Goal: Information Seeking & Learning: Check status

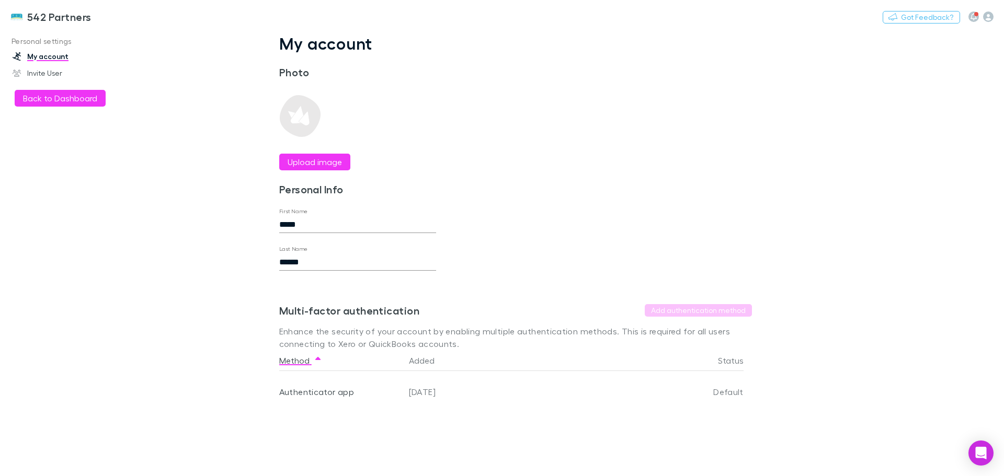
click at [19, 15] on img at bounding box center [16, 16] width 13 height 13
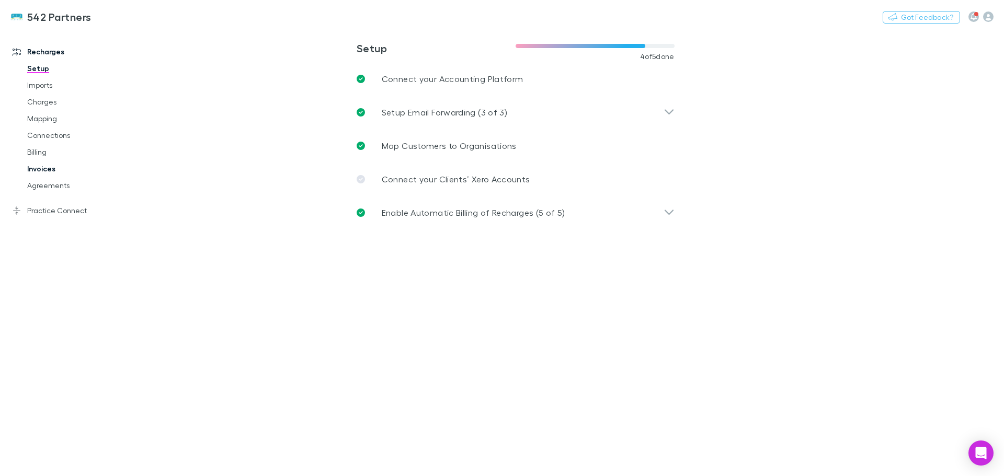
click at [40, 169] on link "Invoices" at bounding box center [79, 169] width 124 height 17
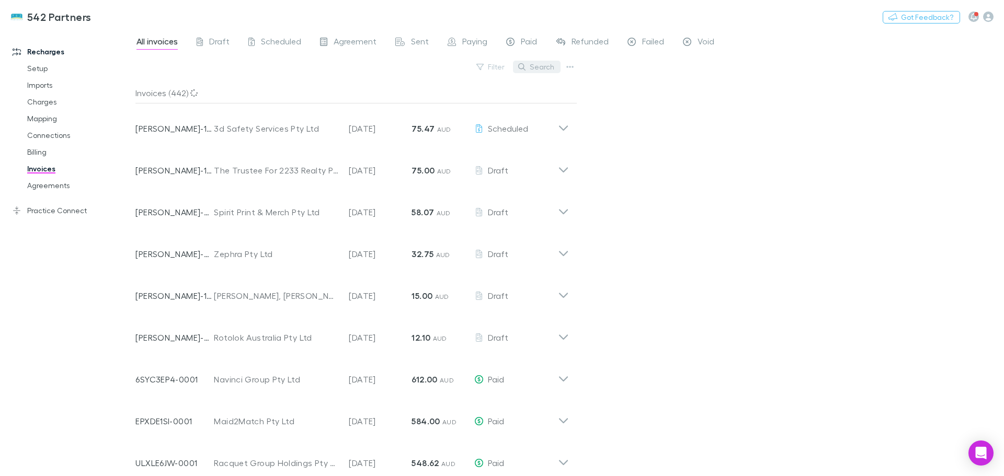
click at [538, 67] on button "Search" at bounding box center [537, 67] width 48 height 13
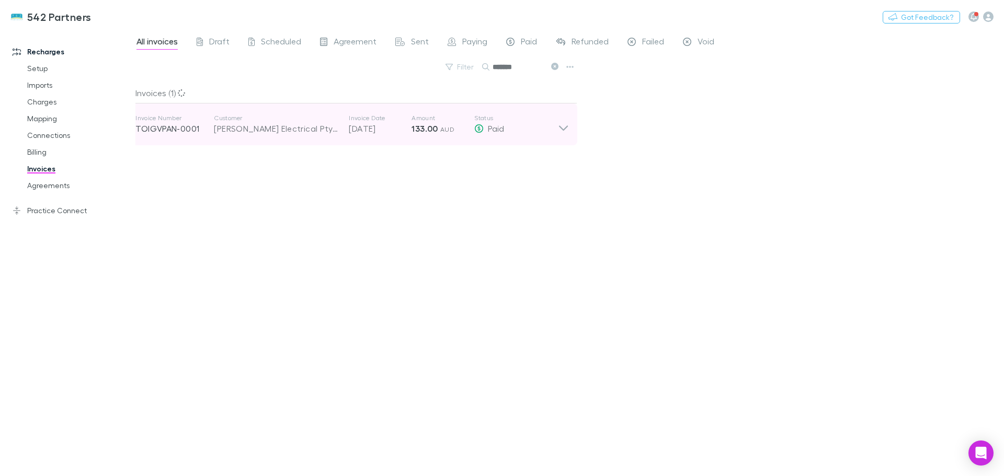
type input "*******"
click at [565, 128] on icon at bounding box center [563, 127] width 9 height 5
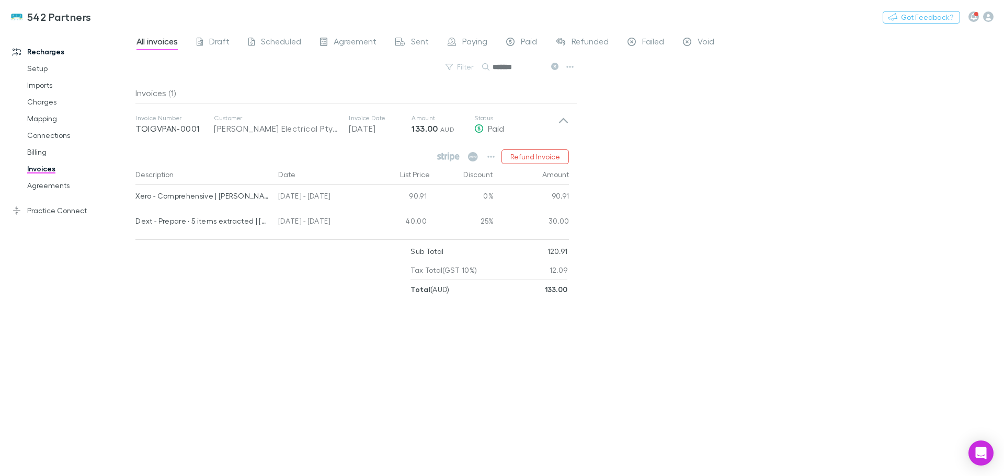
click at [392, 219] on div "40.00" at bounding box center [399, 222] width 63 height 25
drag, startPoint x: 430, startPoint y: 221, endPoint x: 439, endPoint y: 224, distance: 9.4
click at [432, 223] on div "25%" at bounding box center [462, 222] width 63 height 25
click at [472, 224] on div "25%" at bounding box center [462, 222] width 63 height 25
click at [484, 223] on div "25%" at bounding box center [462, 222] width 63 height 25
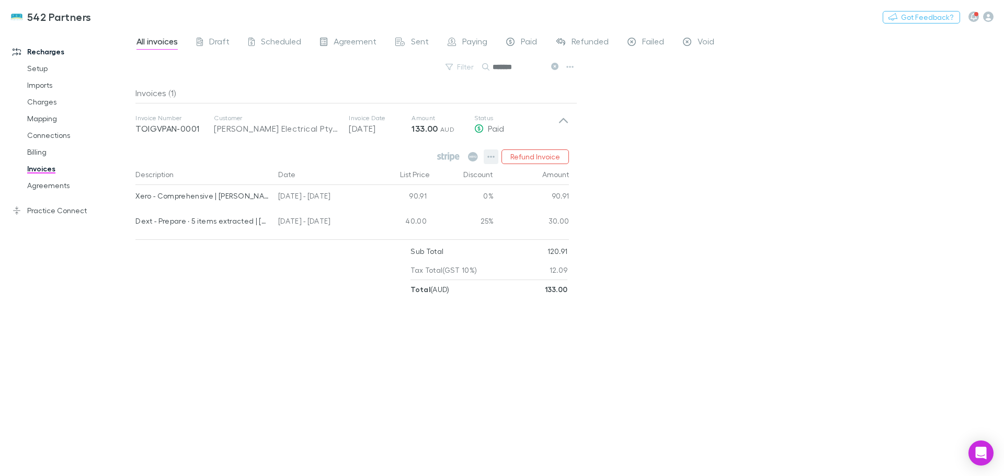
click at [490, 159] on icon "button" at bounding box center [490, 157] width 7 height 8
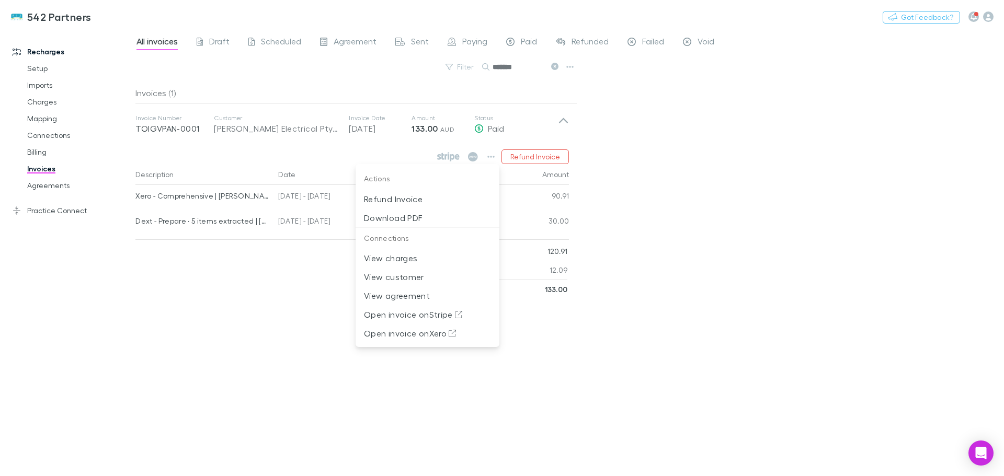
click at [748, 207] on div at bounding box center [502, 238] width 1004 height 476
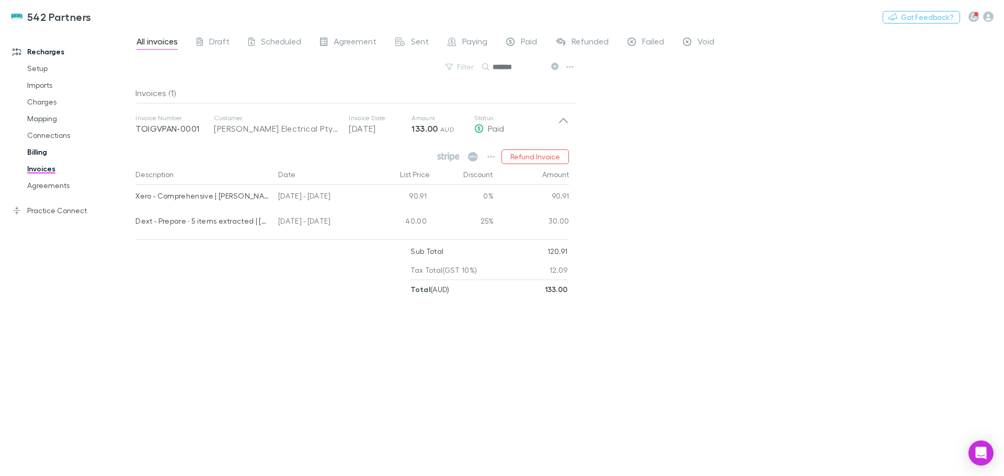
click at [46, 150] on link "Billing" at bounding box center [79, 152] width 124 height 17
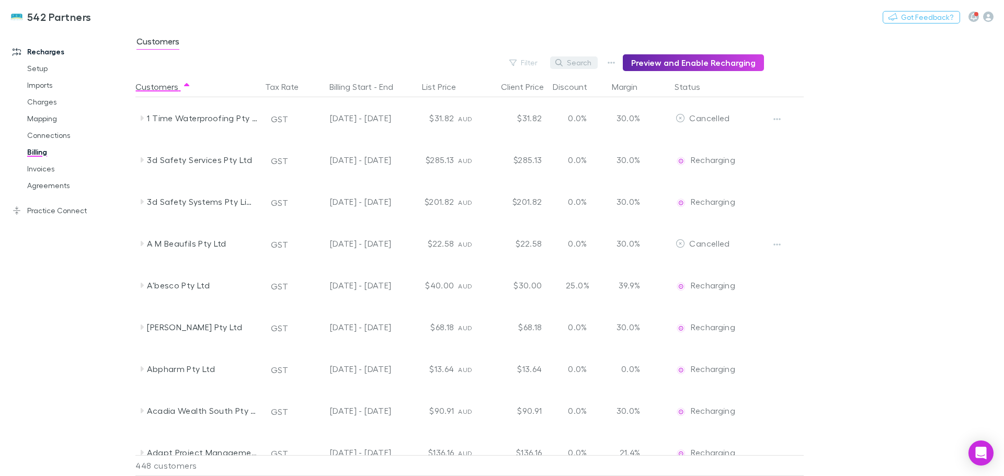
click at [579, 63] on button "Search" at bounding box center [574, 62] width 48 height 13
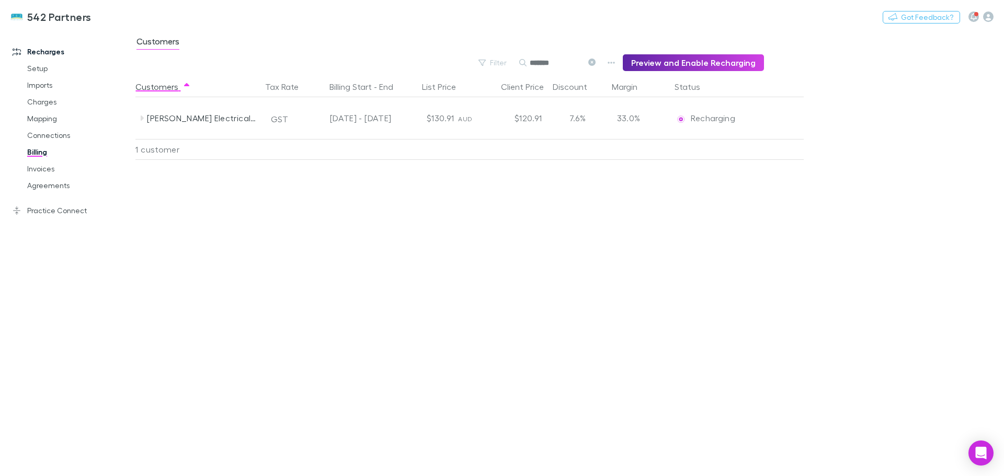
type input "*******"
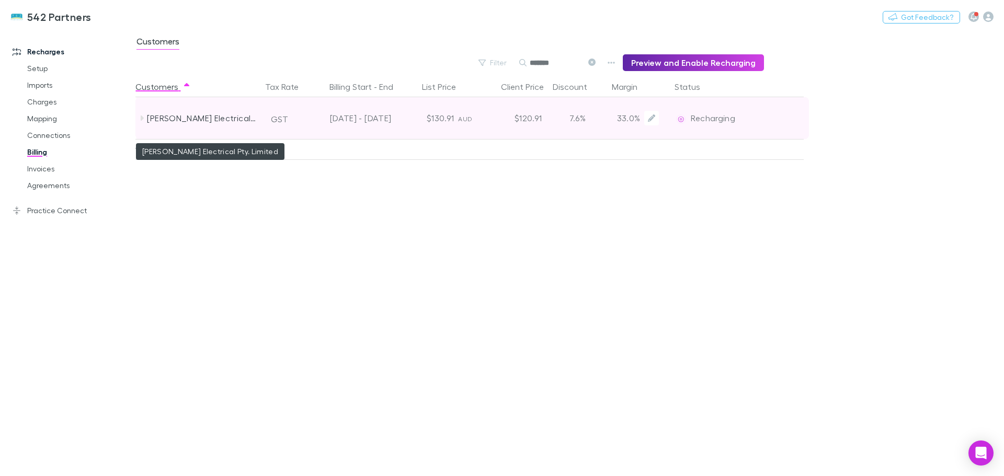
click at [243, 118] on div "[PERSON_NAME] Electrical Pty. Limited" at bounding box center [202, 118] width 111 height 42
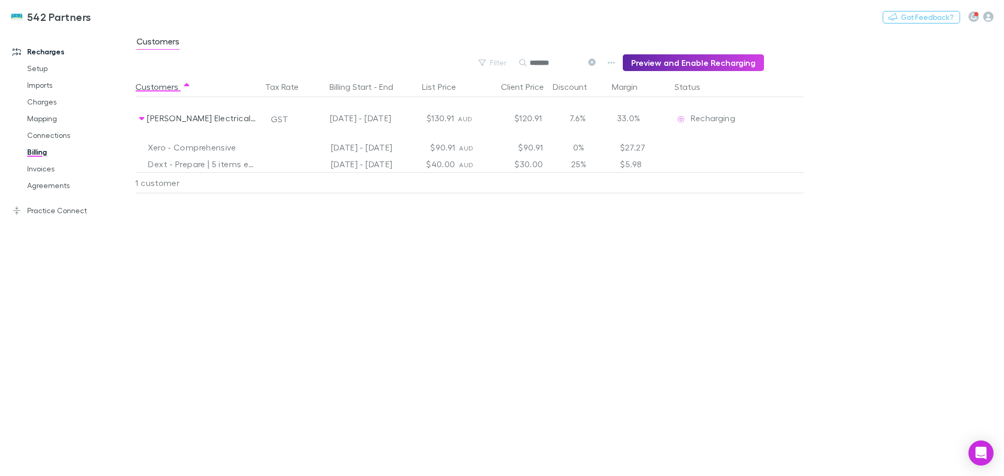
click at [577, 164] on div "25%" at bounding box center [578, 164] width 63 height 17
click at [543, 165] on div "$30.00" at bounding box center [515, 164] width 63 height 17
click at [536, 165] on div "$30.00" at bounding box center [515, 164] width 63 height 17
click at [535, 165] on div "$30.00" at bounding box center [515, 164] width 63 height 17
click at [284, 166] on div at bounding box center [282, 164] width 39 height 17
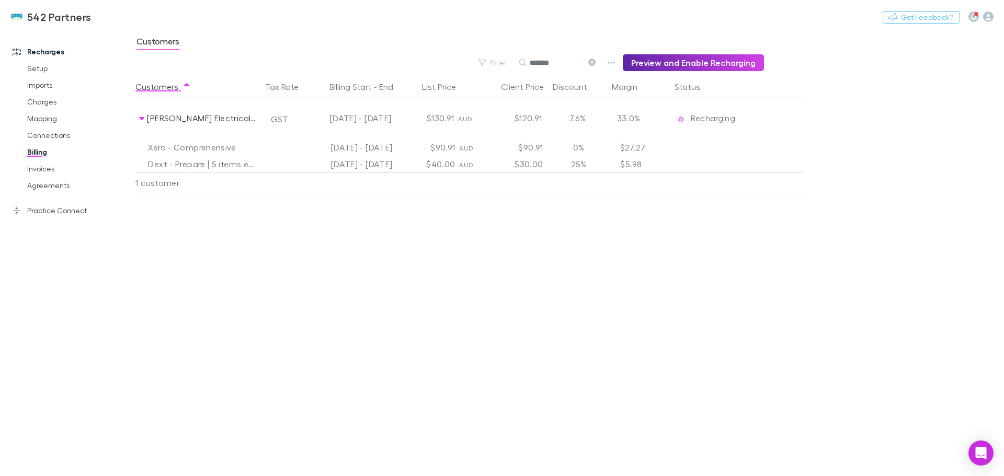
click at [284, 166] on div at bounding box center [282, 164] width 39 height 17
click at [283, 165] on div at bounding box center [282, 164] width 39 height 17
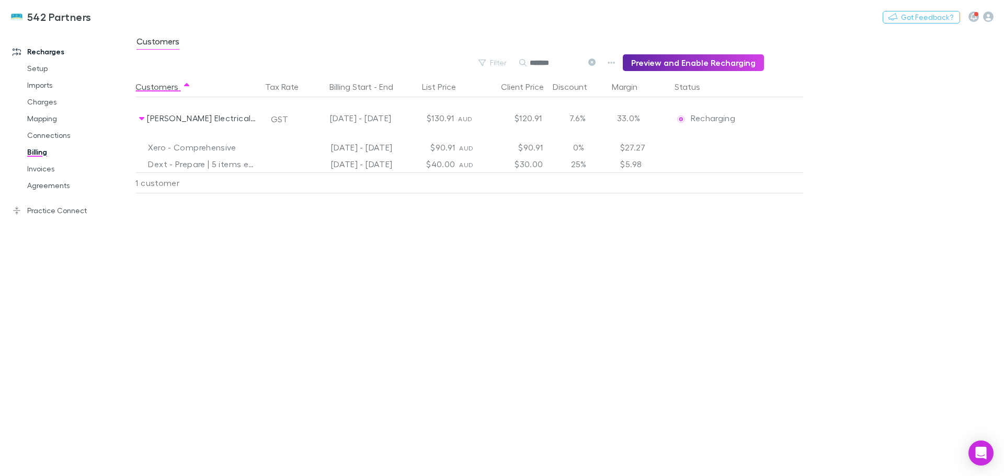
click at [283, 165] on div at bounding box center [282, 164] width 39 height 17
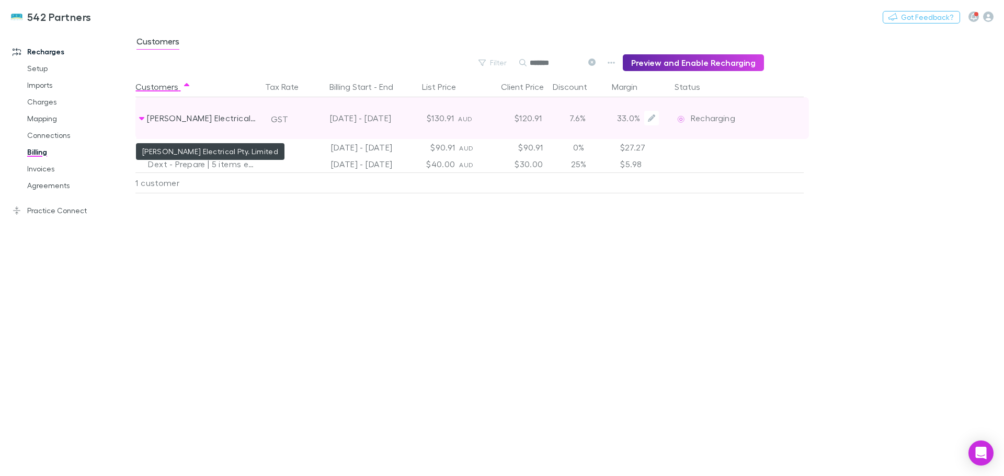
click at [178, 119] on div "[PERSON_NAME] Electrical Pty. Limited" at bounding box center [202, 118] width 111 height 42
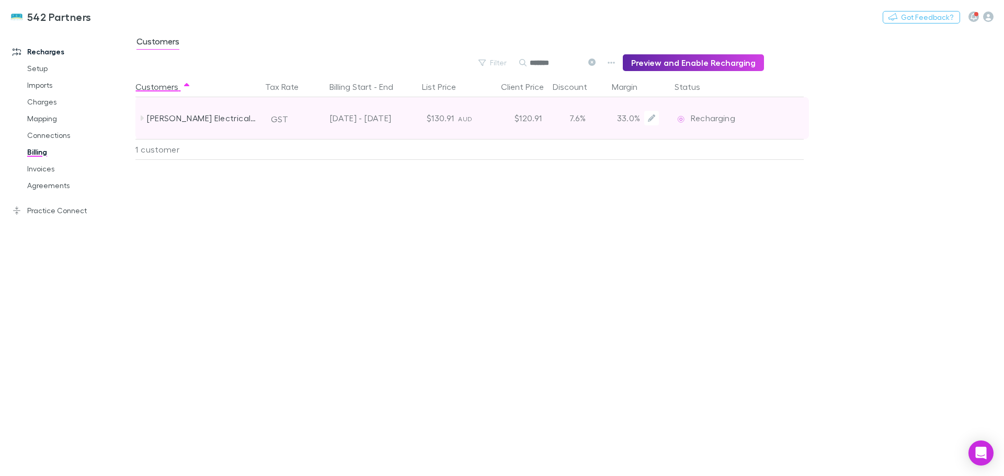
click at [701, 119] on span "Recharging" at bounding box center [713, 118] width 44 height 10
drag, startPoint x: 701, startPoint y: 119, endPoint x: 579, endPoint y: 130, distance: 121.8
click at [579, 130] on div "7.6%" at bounding box center [577, 118] width 63 height 42
click at [572, 117] on div "7.6%" at bounding box center [577, 118] width 63 height 42
click at [648, 116] on icon "Edit" at bounding box center [651, 118] width 7 height 7
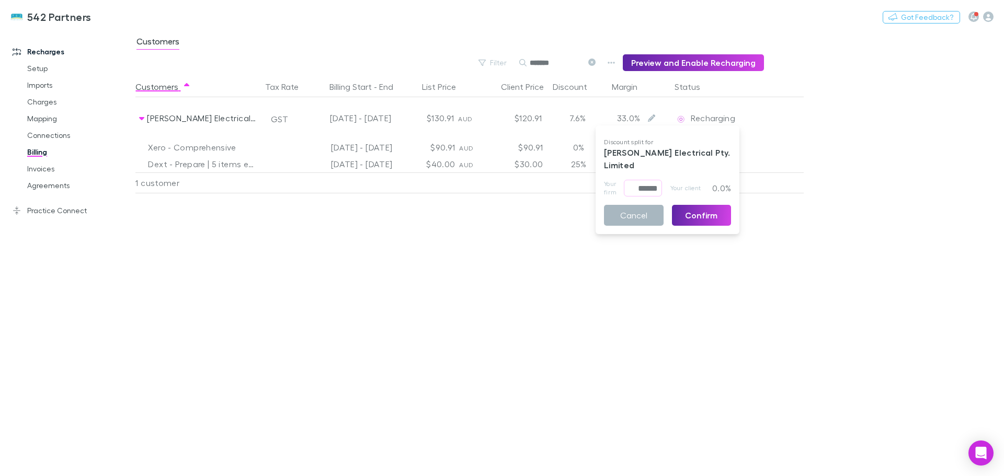
click at [646, 220] on button "Cancel" at bounding box center [634, 215] width 60 height 21
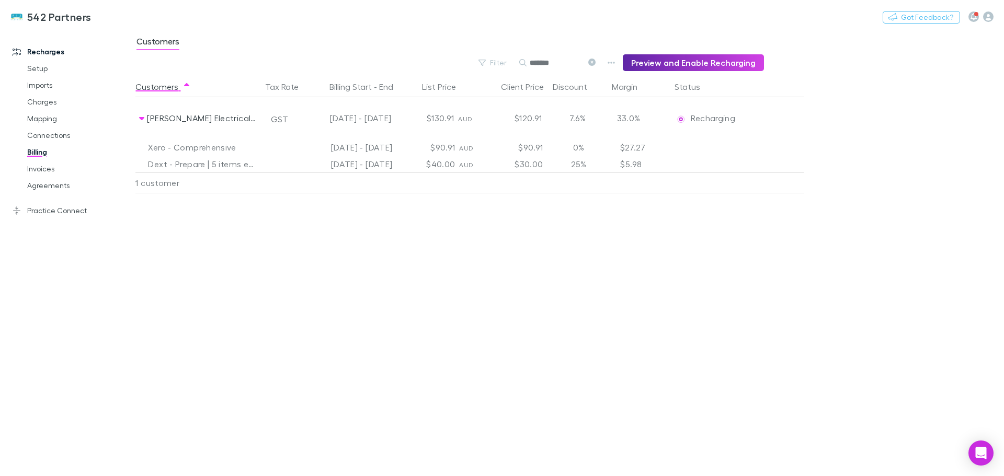
click at [161, 184] on div "1 customer" at bounding box center [197, 183] width 125 height 21
click at [50, 170] on link "Invoices" at bounding box center [79, 169] width 124 height 17
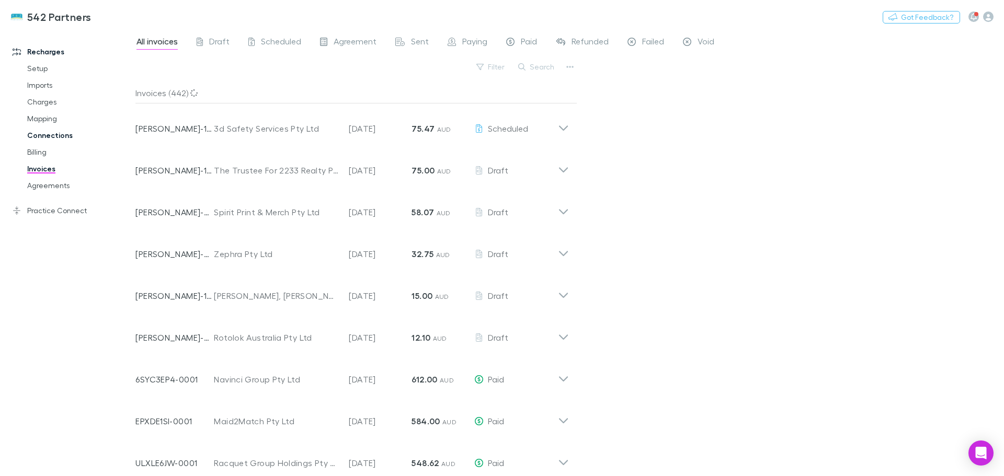
click at [53, 134] on link "Connections" at bounding box center [79, 135] width 124 height 17
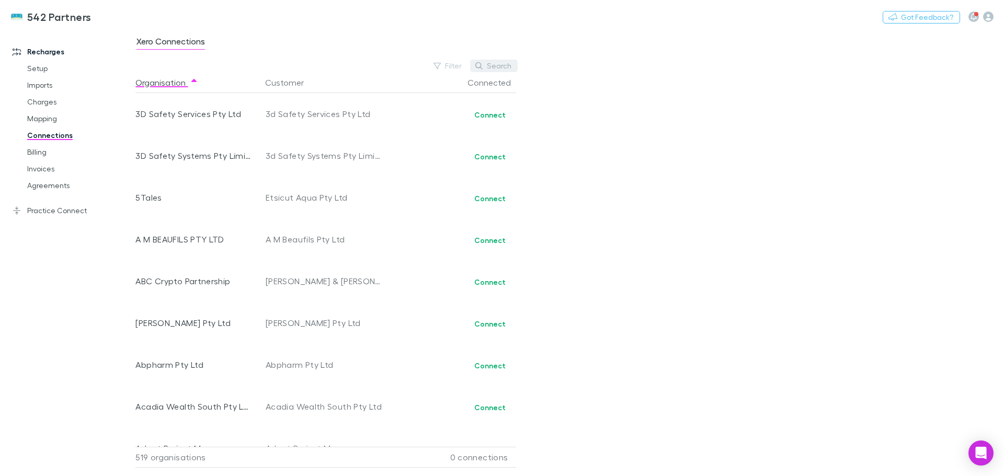
click at [488, 62] on button "Search" at bounding box center [494, 66] width 48 height 13
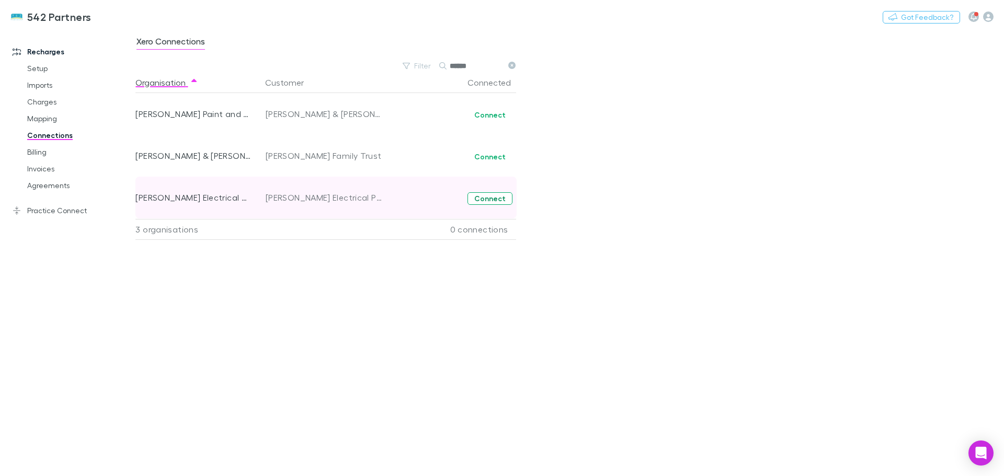
type input "*****"
click at [483, 200] on button "Connect" at bounding box center [489, 198] width 45 height 13
click at [319, 198] on div "[PERSON_NAME] Electrical Pty. Limited" at bounding box center [325, 198] width 118 height 42
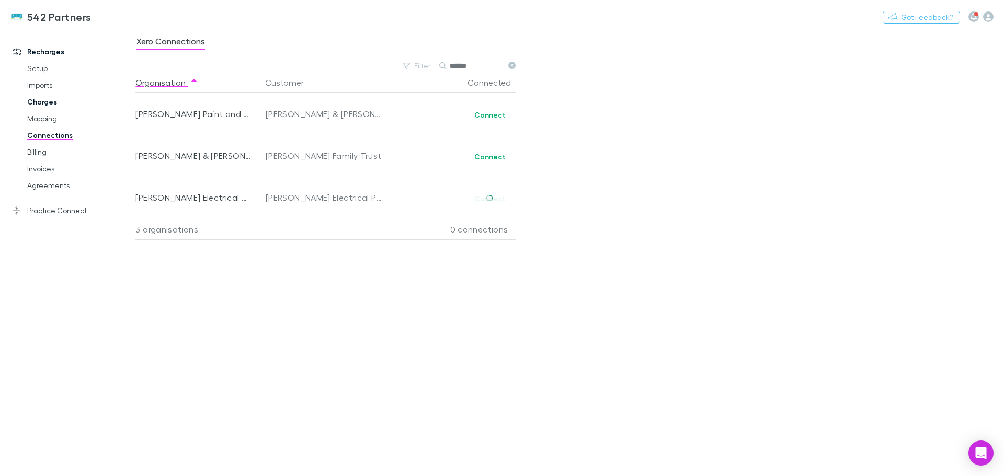
click at [43, 101] on link "Charges" at bounding box center [79, 102] width 124 height 17
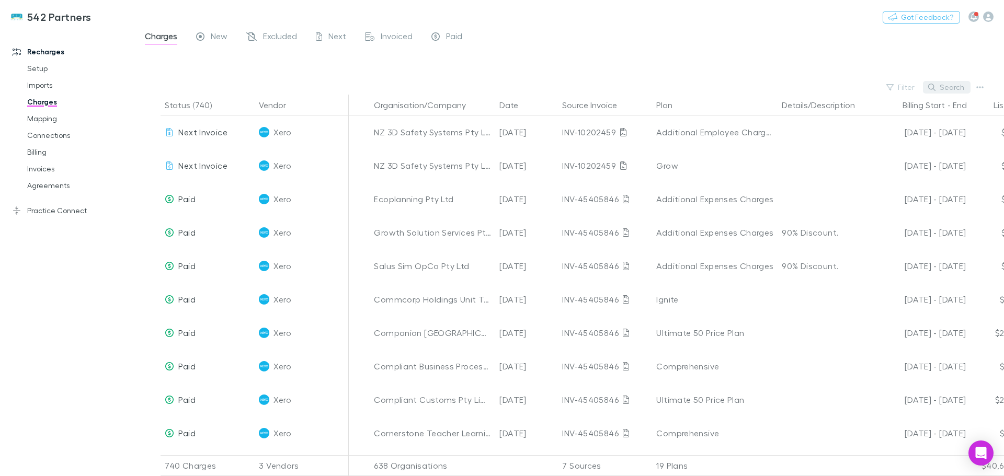
click at [948, 86] on button "Search" at bounding box center [947, 87] width 48 height 13
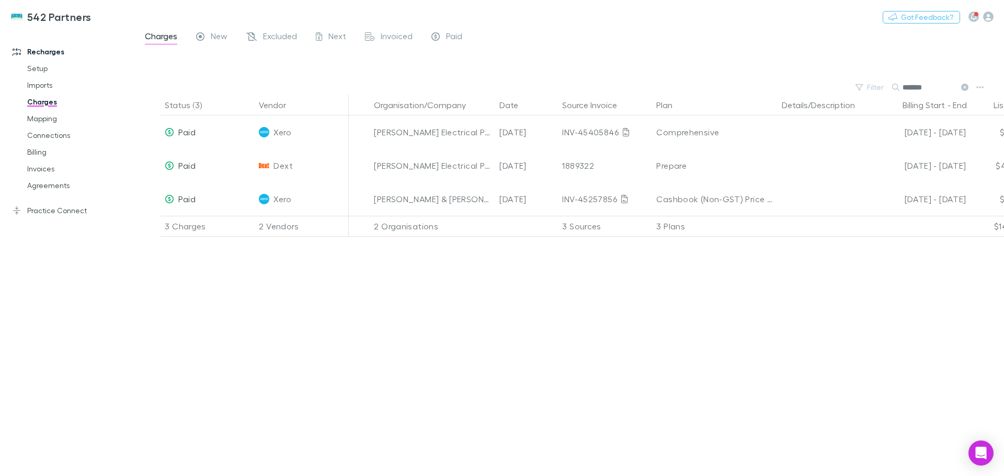
type input "*******"
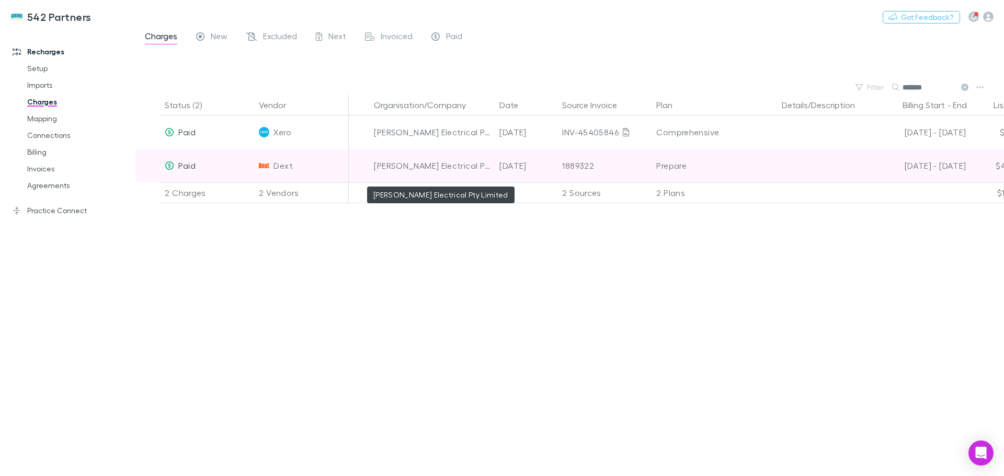
click at [426, 165] on div "[PERSON_NAME] Electrical Pty Limited" at bounding box center [432, 165] width 117 height 33
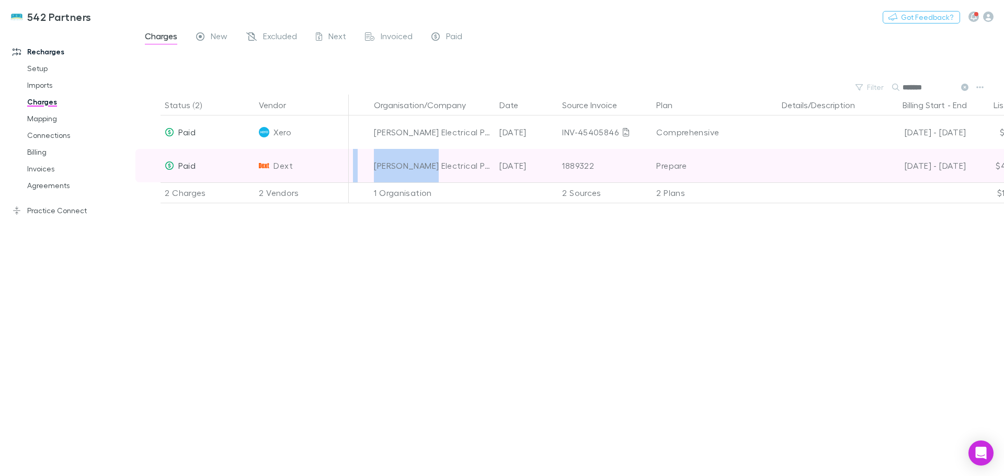
drag, startPoint x: 426, startPoint y: 165, endPoint x: 349, endPoint y: 165, distance: 76.3
click at [349, 165] on div "Paid Dext Peter Mullaly Electrical Pty Limited 01 Jul 2025 1889322 Prepare 01 J…" at bounding box center [646, 165] width 1023 height 33
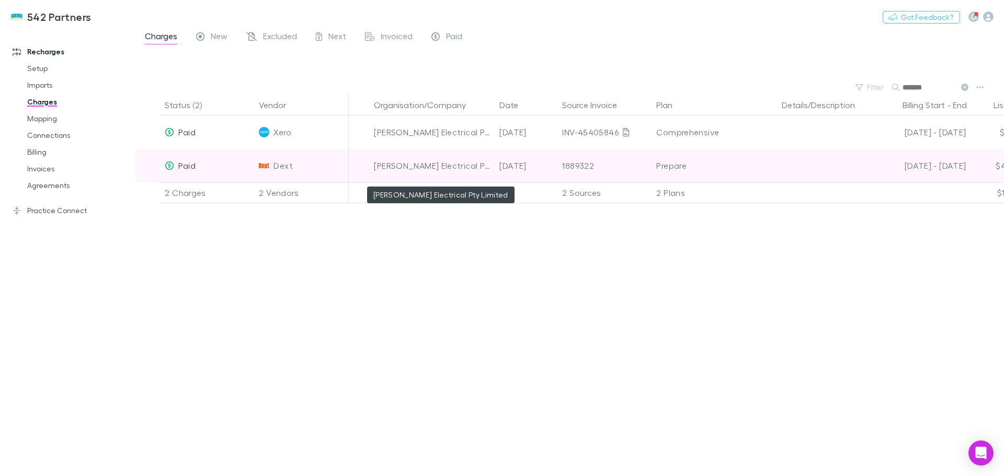
click at [438, 162] on div "[PERSON_NAME] Electrical Pty Limited" at bounding box center [432, 165] width 117 height 33
click at [966, 163] on div "$40.00" at bounding box center [997, 165] width 63 height 33
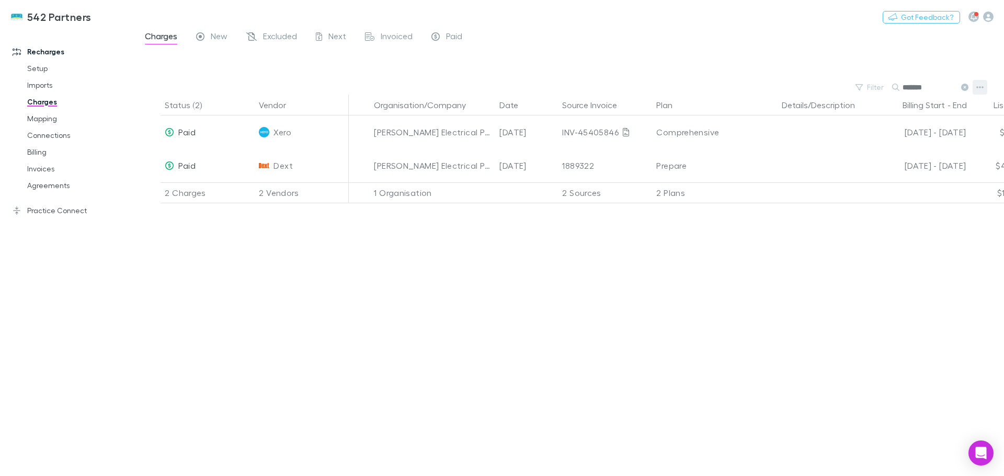
click at [980, 87] on icon "button" at bounding box center [979, 88] width 7 height 2
click at [917, 87] on div at bounding box center [502, 238] width 1004 height 476
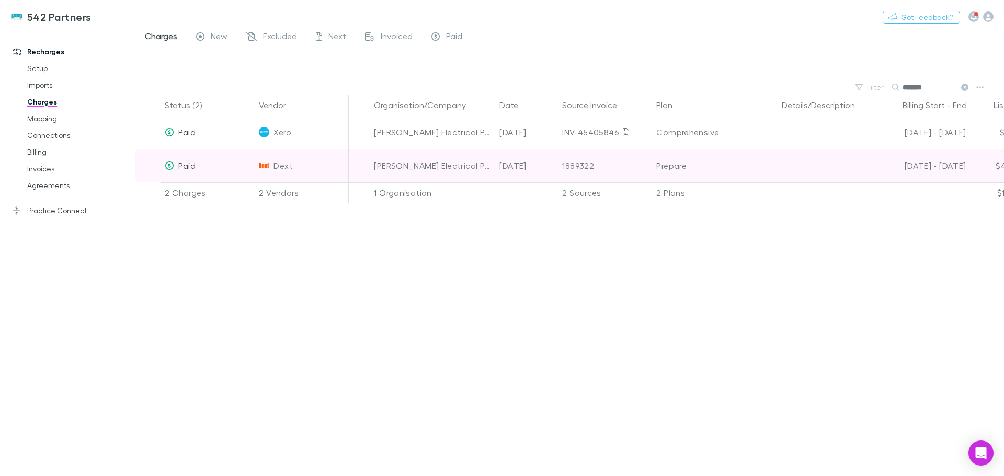
click at [915, 165] on div "[DATE] - [DATE]" at bounding box center [921, 165] width 90 height 33
drag, startPoint x: 917, startPoint y: 165, endPoint x: 927, endPoint y: 163, distance: 10.6
click at [927, 163] on div "[DATE] - [DATE]" at bounding box center [921, 165] width 90 height 33
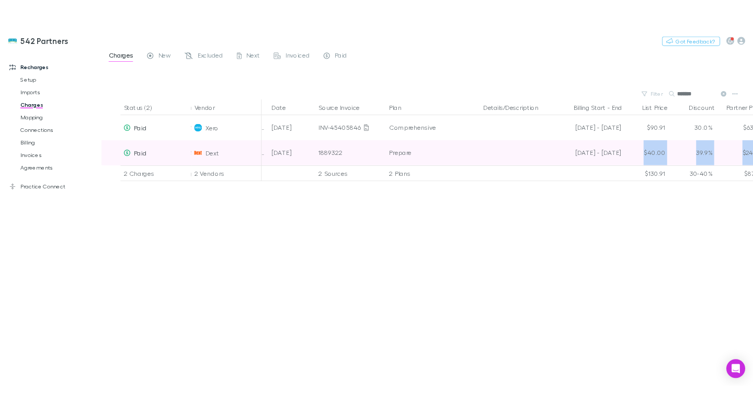
scroll to position [0, 193]
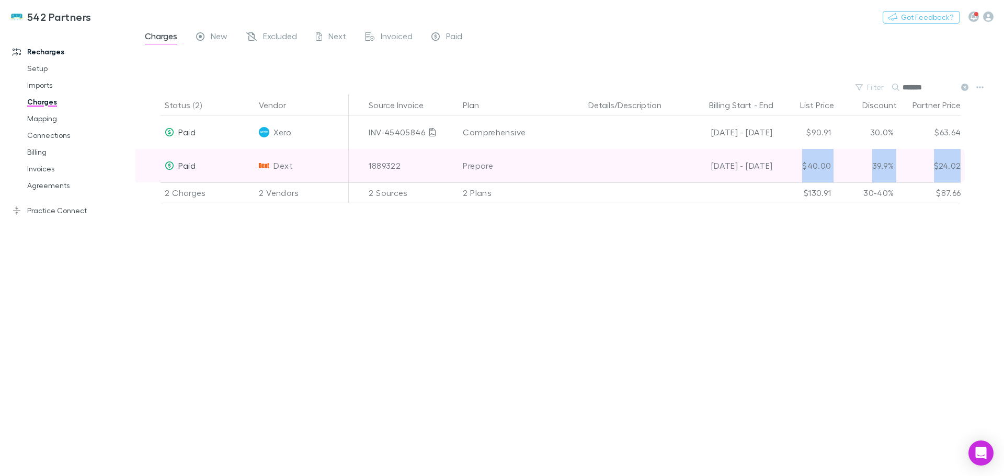
drag, startPoint x: 997, startPoint y: 169, endPoint x: 1003, endPoint y: 167, distance: 7.0
click at [1003, 167] on div "Status (2) Vendor Organisation/Company Date Source Invoice Plan Details/Descrip…" at bounding box center [569, 286] width 868 height 382
click at [939, 167] on div "$24.02" at bounding box center [929, 165] width 63 height 33
click at [885, 168] on div "39.9%" at bounding box center [866, 165] width 63 height 33
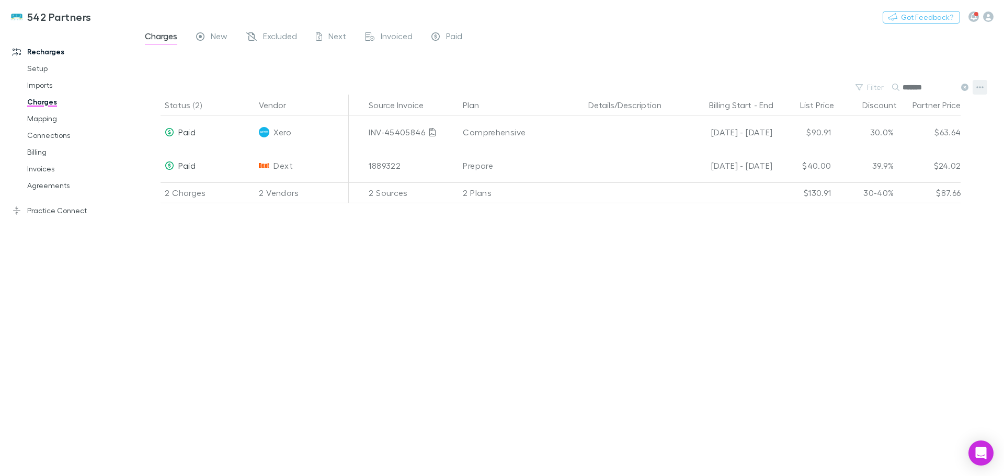
click at [978, 85] on icon "button" at bounding box center [979, 87] width 7 height 8
click at [792, 163] on div at bounding box center [502, 238] width 1004 height 476
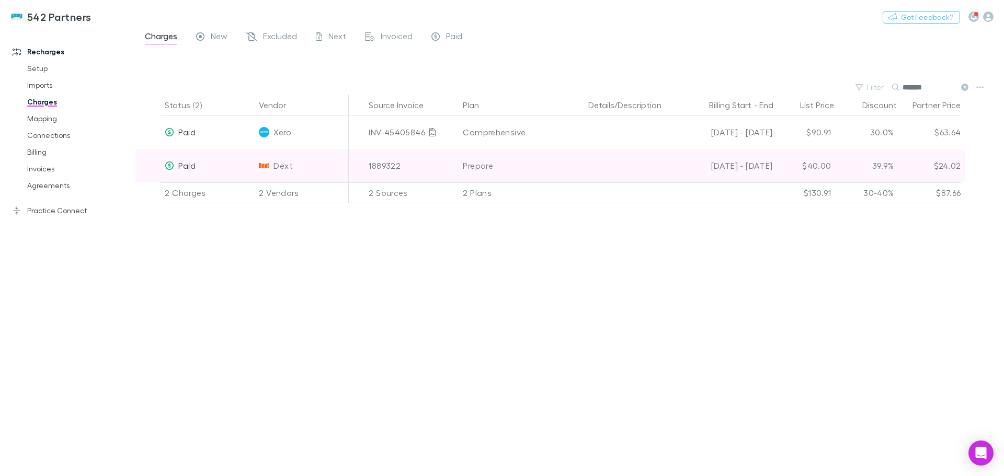
click at [168, 165] on icon at bounding box center [169, 166] width 8 height 8
click at [275, 165] on span "Dext" at bounding box center [282, 165] width 19 height 33
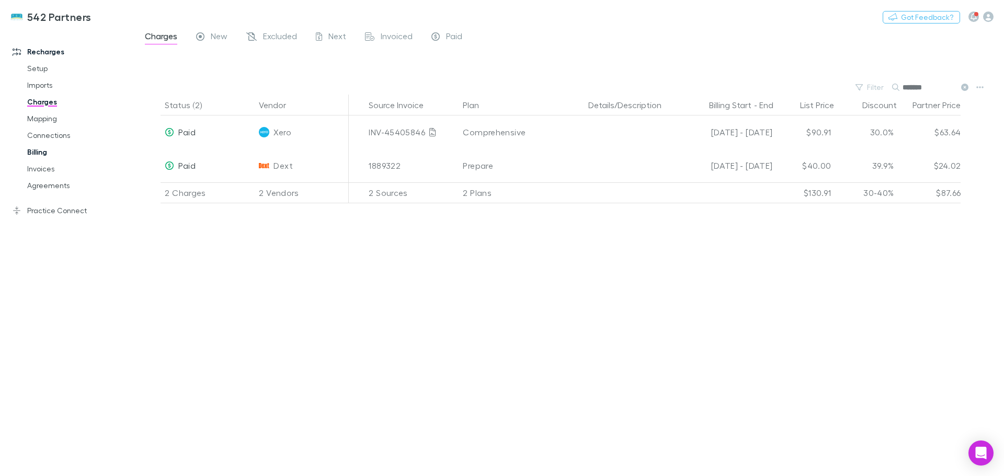
click at [44, 152] on link "Billing" at bounding box center [79, 152] width 124 height 17
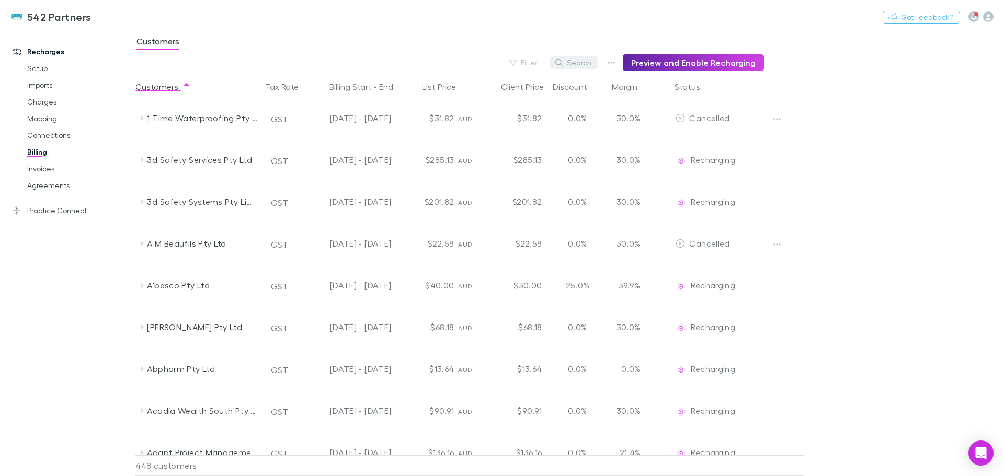
click at [579, 64] on button "Search" at bounding box center [574, 62] width 48 height 13
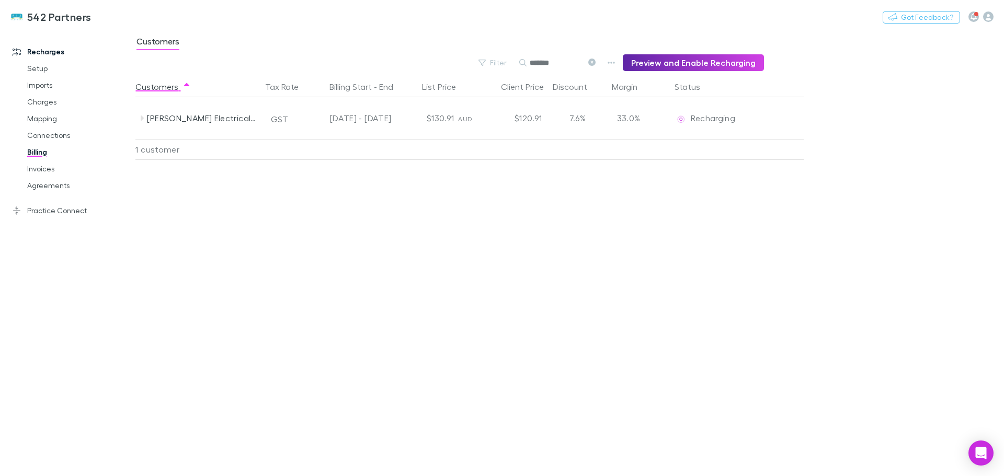
type input "*******"
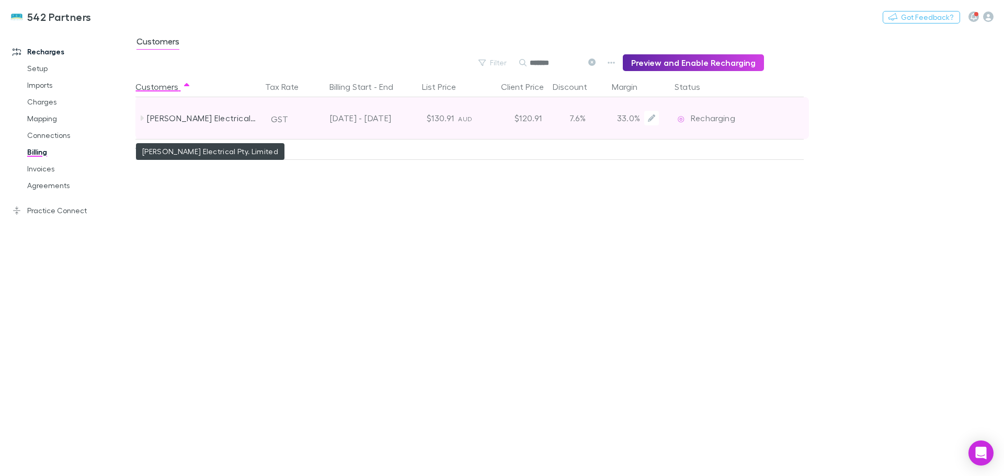
click at [251, 120] on div "[PERSON_NAME] Electrical Pty. Limited" at bounding box center [202, 118] width 111 height 42
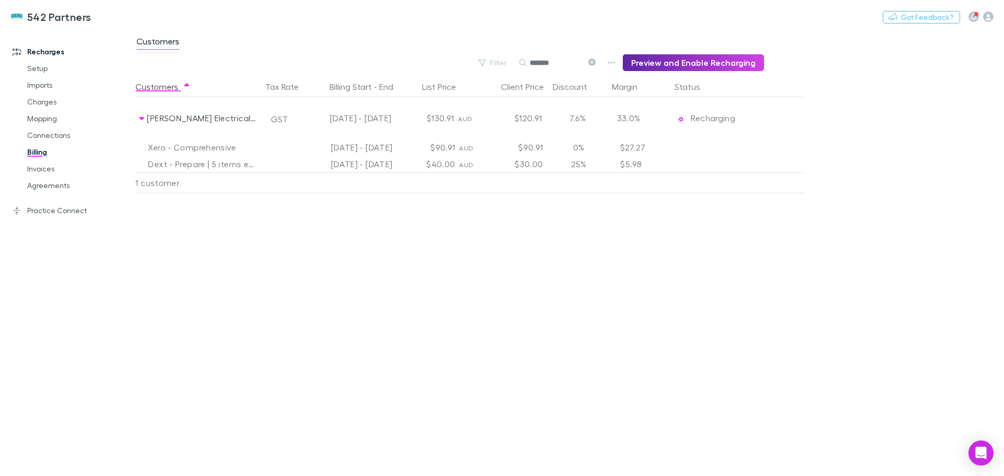
click at [353, 166] on div "[DATE] - [DATE]" at bounding box center [349, 164] width 94 height 17
click at [223, 164] on div "Dext - Prepare | 5 items extracted" at bounding box center [202, 164] width 109 height 17
click at [205, 167] on div "Dext - Prepare | 5 items extracted" at bounding box center [202, 164] width 109 height 17
click at [178, 164] on div "Dext - Prepare | 5 items extracted" at bounding box center [202, 164] width 109 height 17
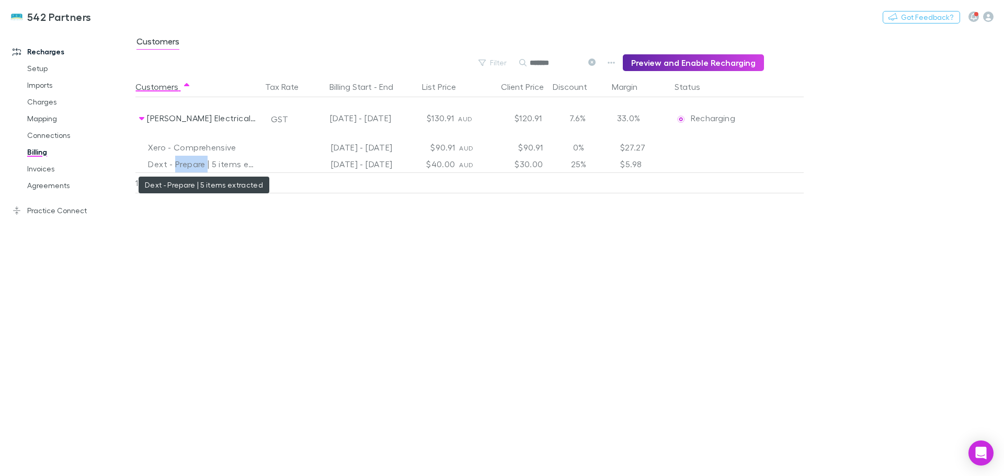
click at [201, 162] on div "Dext - Prepare | 5 items extracted" at bounding box center [202, 164] width 109 height 17
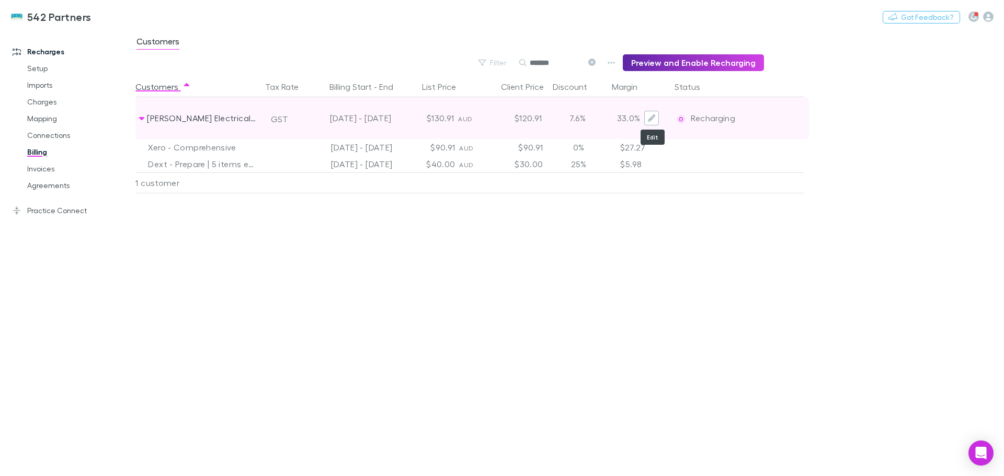
click at [650, 118] on icon "Edit" at bounding box center [651, 118] width 7 height 7
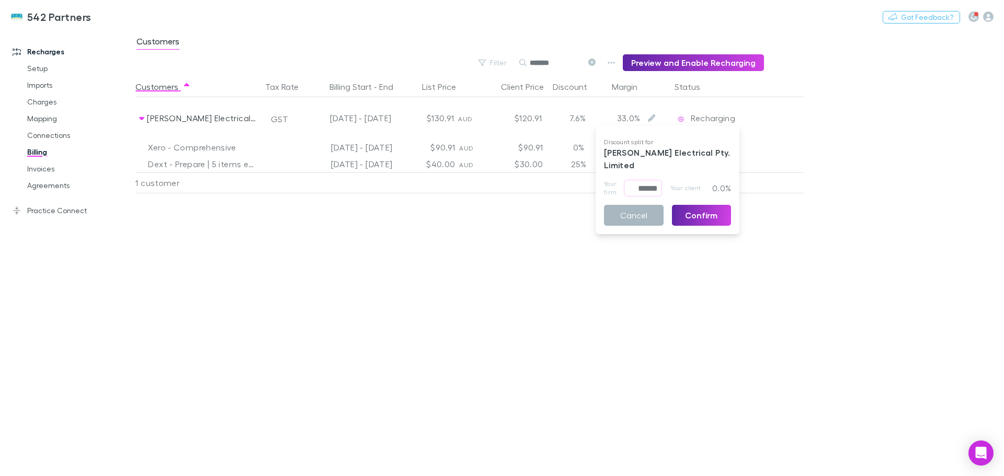
click at [641, 216] on button "Cancel" at bounding box center [634, 215] width 60 height 21
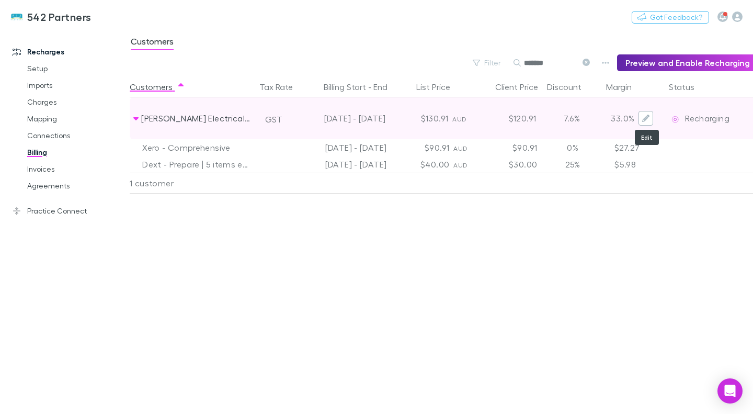
click at [646, 117] on icon "Edit" at bounding box center [645, 118] width 7 height 7
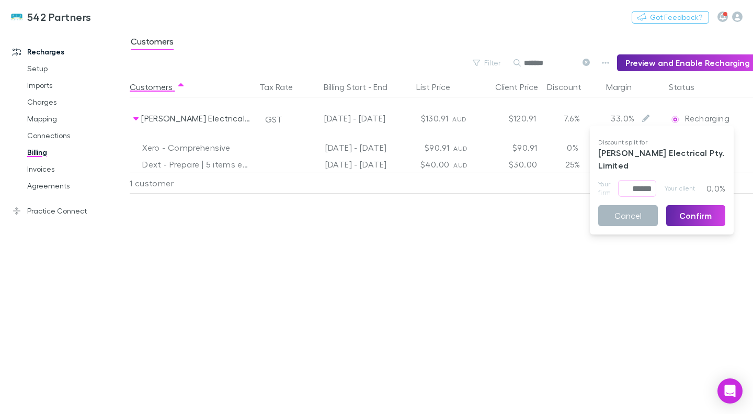
click at [636, 213] on button "Cancel" at bounding box center [628, 215] width 60 height 21
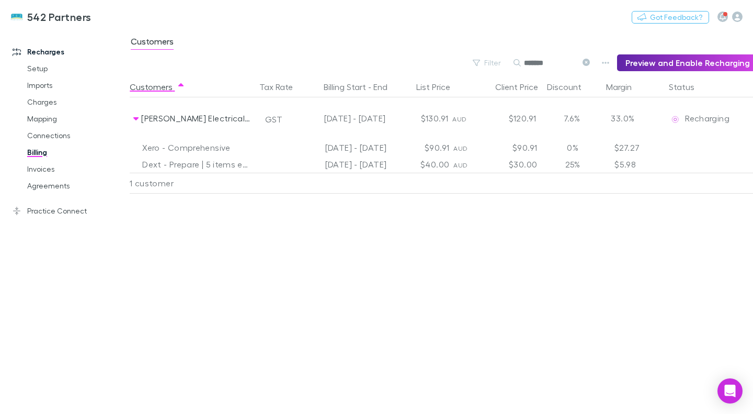
click at [572, 163] on div "25%" at bounding box center [572, 164] width 63 height 17
click at [575, 165] on div "25%" at bounding box center [572, 164] width 63 height 17
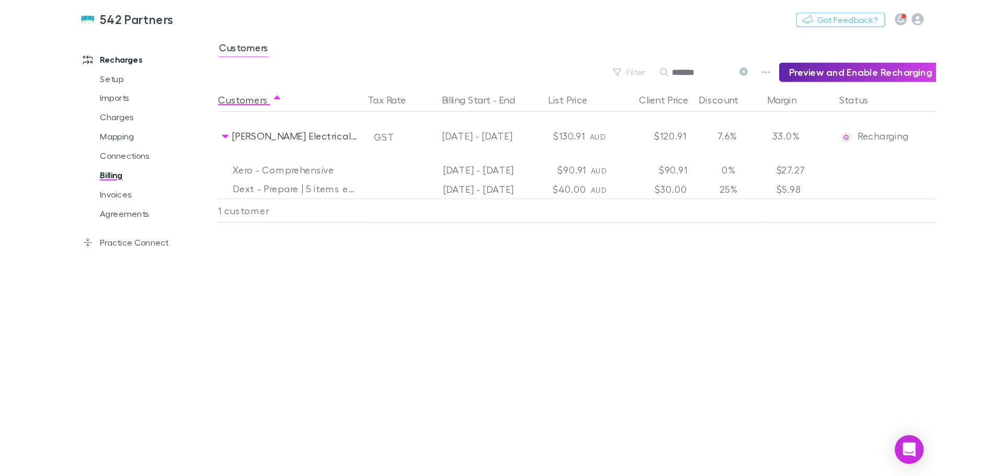
scroll to position [0, 1]
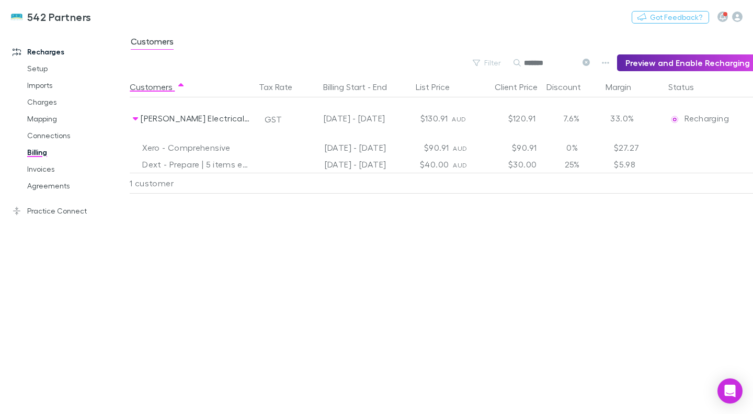
click at [579, 168] on div "25%" at bounding box center [572, 164] width 63 height 17
click at [578, 167] on div "25%" at bounding box center [572, 164] width 63 height 17
drag, startPoint x: 419, startPoint y: 163, endPoint x: 479, endPoint y: 163, distance: 60.1
click at [479, 163] on div "Dext - Prepare | 5 items extracted 01 Jul - 31 Jul 2025 $40.00 AUD $30.00 25% $…" at bounding box center [436, 164] width 615 height 17
click at [533, 166] on div "$30.00" at bounding box center [509, 164] width 63 height 17
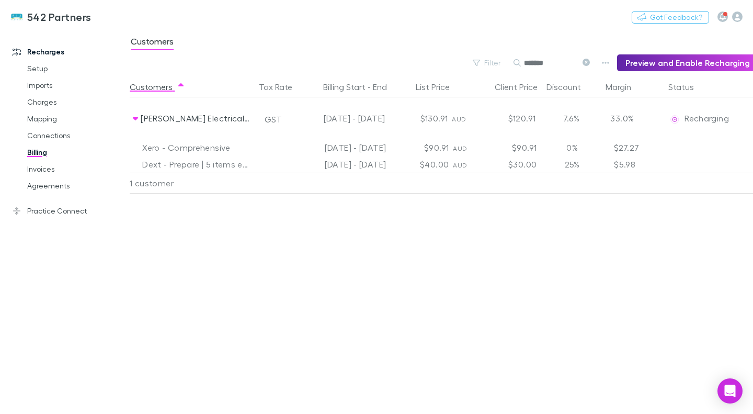
click at [579, 165] on div "25%" at bounding box center [572, 164] width 63 height 17
click at [45, 68] on link "Setup" at bounding box center [76, 68] width 119 height 17
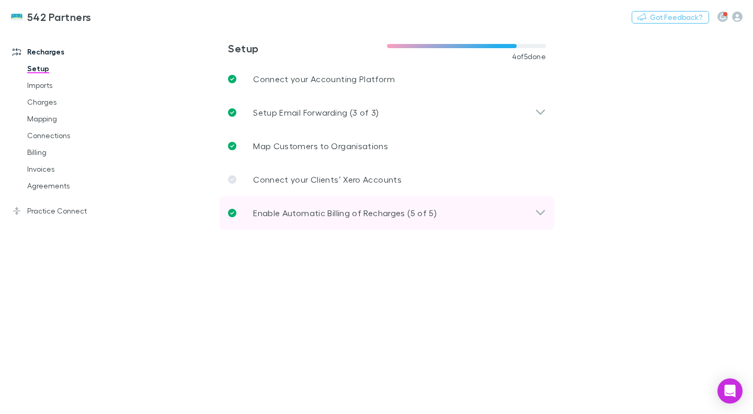
click at [538, 210] on icon at bounding box center [540, 213] width 11 height 13
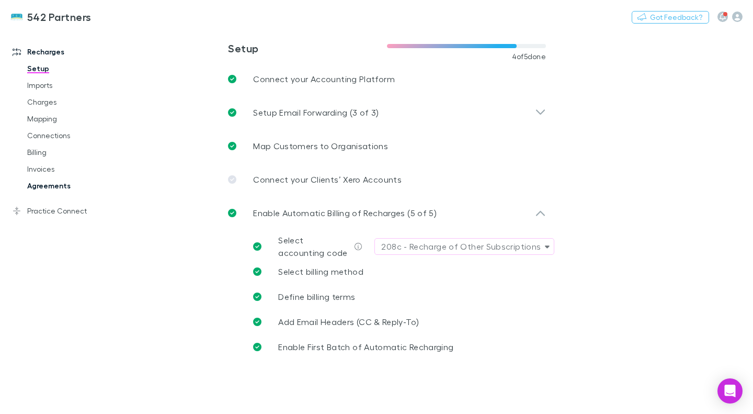
click at [51, 184] on link "Agreements" at bounding box center [76, 185] width 119 height 17
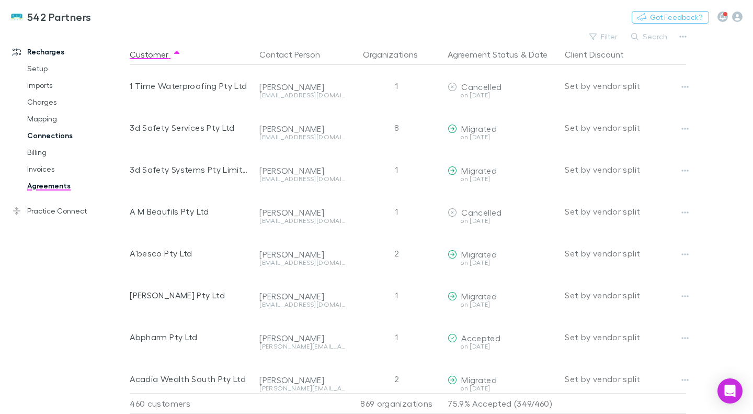
click at [41, 140] on link "Connections" at bounding box center [76, 135] width 119 height 17
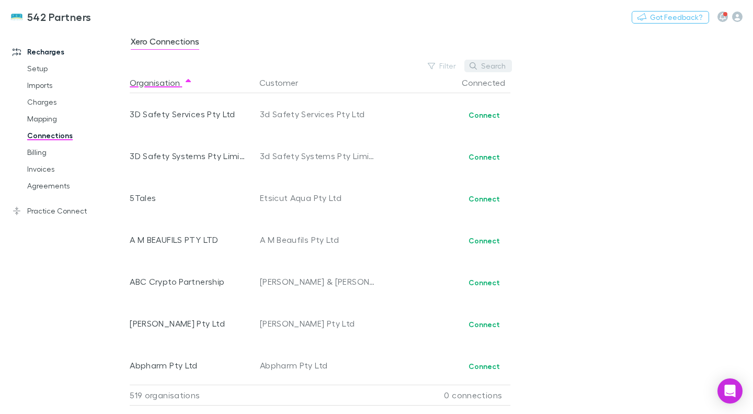
click at [488, 69] on button "Search" at bounding box center [488, 66] width 48 height 13
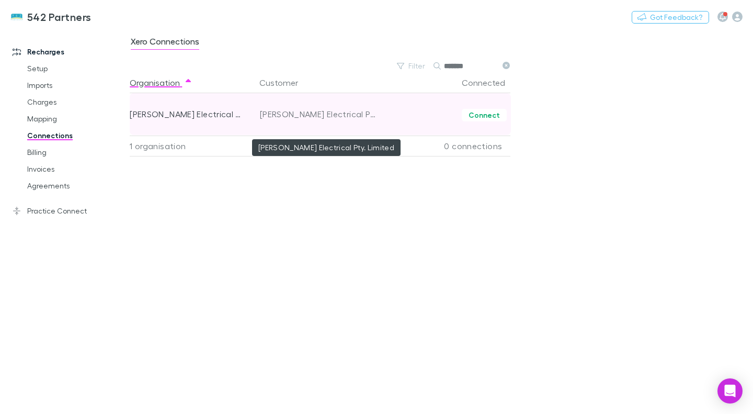
type input "*******"
click at [370, 118] on div "[PERSON_NAME] Electrical Pty. Limited" at bounding box center [319, 114] width 118 height 42
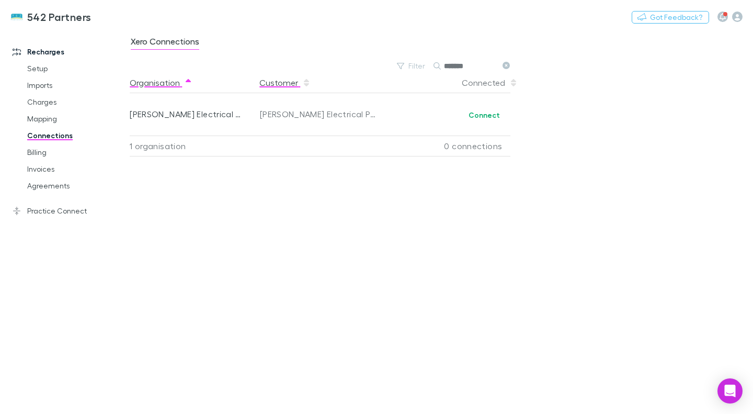
click at [275, 78] on button "Customer" at bounding box center [284, 82] width 51 height 21
click at [752, 241] on div "Xero Connections Filter Search ******* Organisation Customer Connected Peter Mu…" at bounding box center [441, 221] width 623 height 384
